Goal: Task Accomplishment & Management: Manage account settings

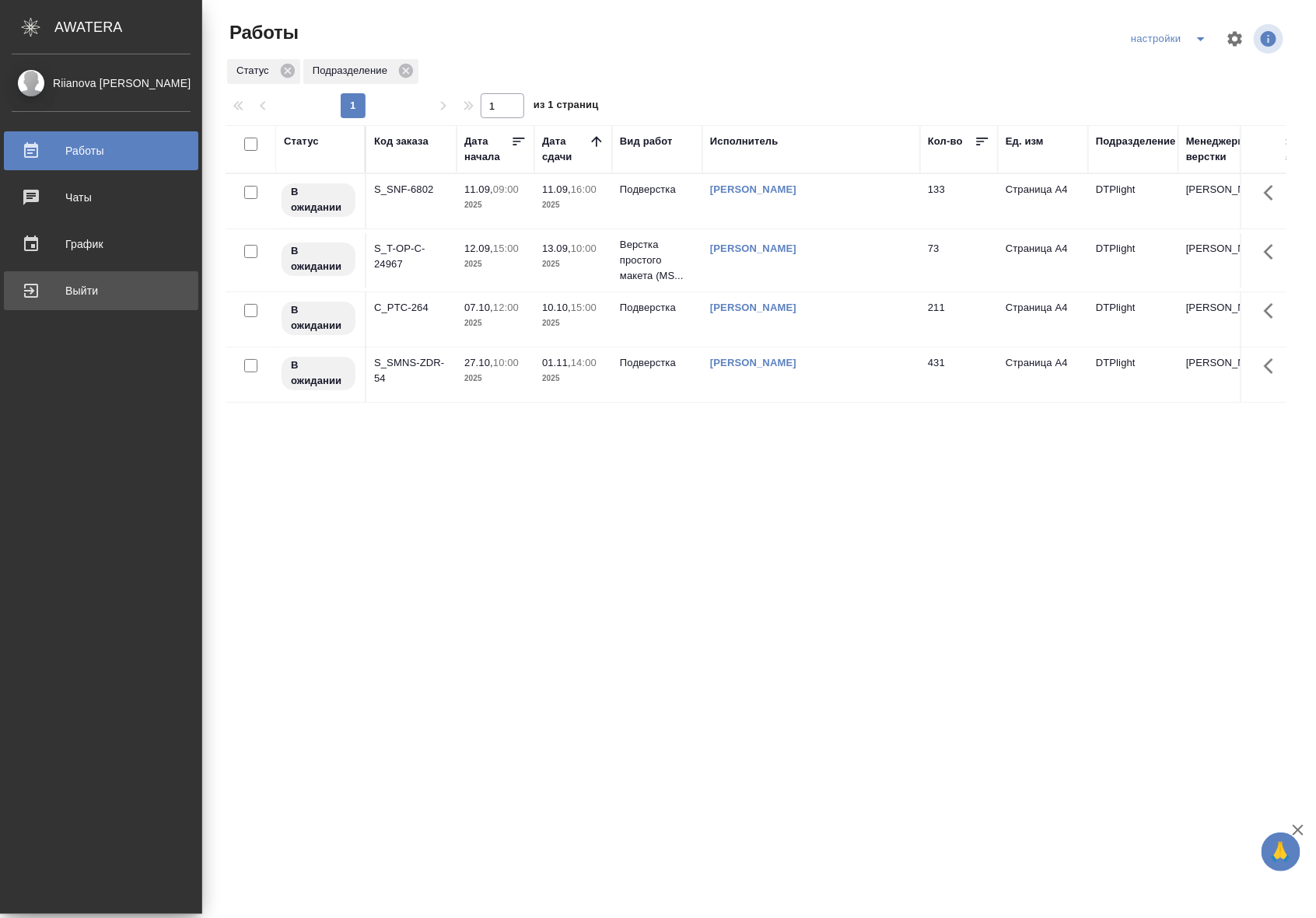
click at [39, 289] on div "Выйти" at bounding box center [101, 291] width 179 height 24
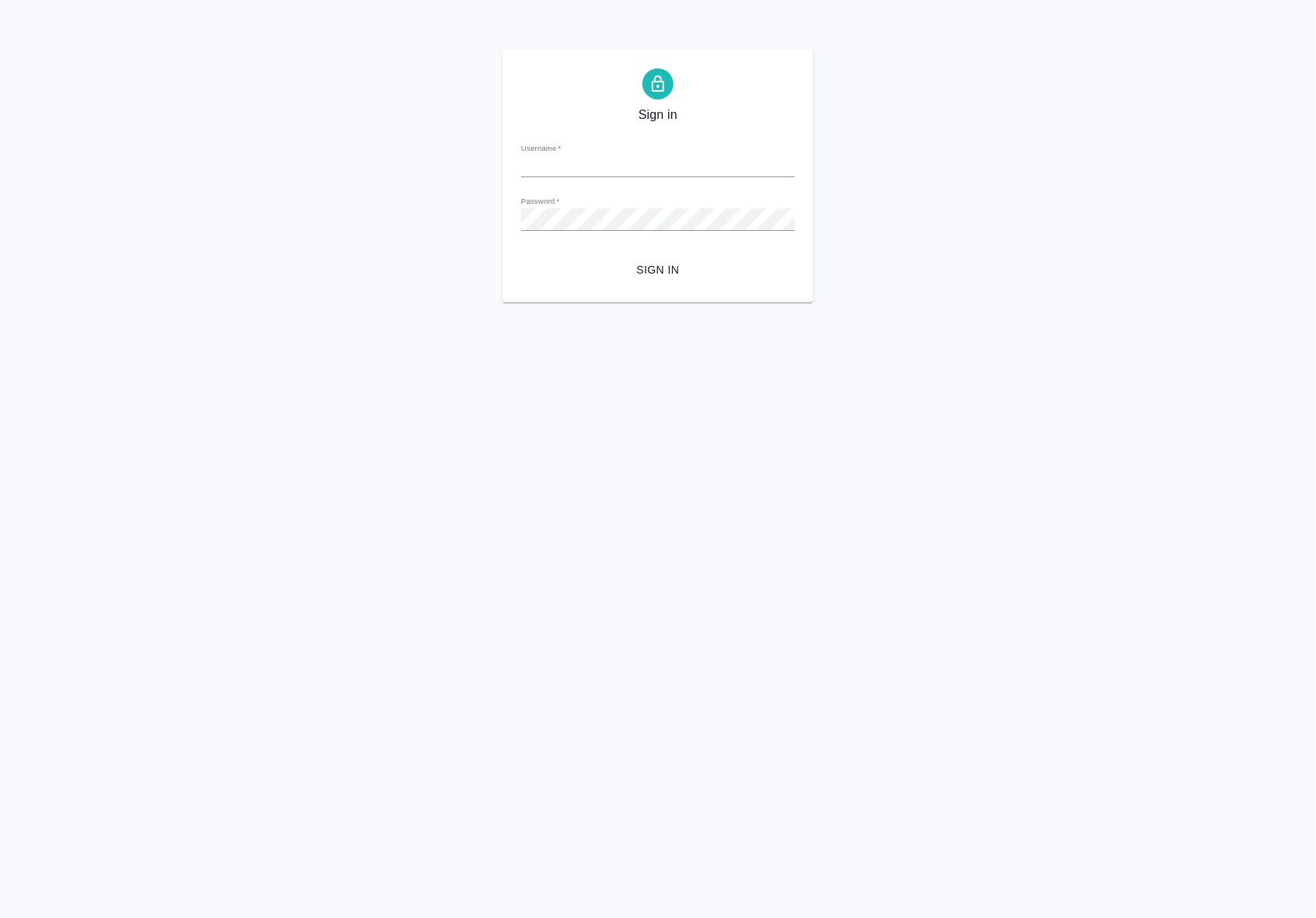
type input "[EMAIL_ADDRESS][DOMAIN_NAME]"
click at [663, 267] on span "Sign in" at bounding box center [658, 270] width 249 height 20
